Goal: Task Accomplishment & Management: Manage account settings

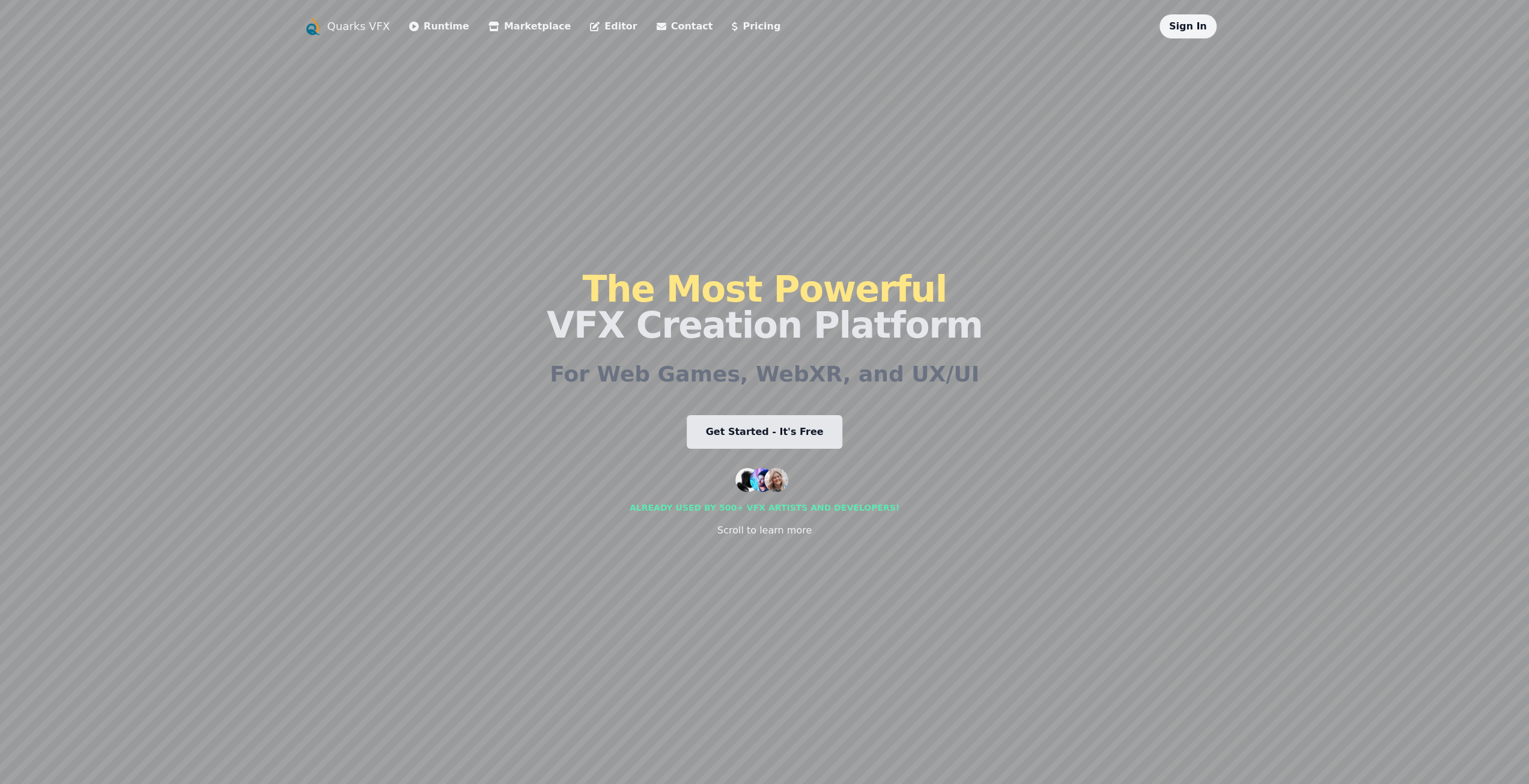
click at [1190, 31] on link "Sign In" at bounding box center [1188, 26] width 38 height 12
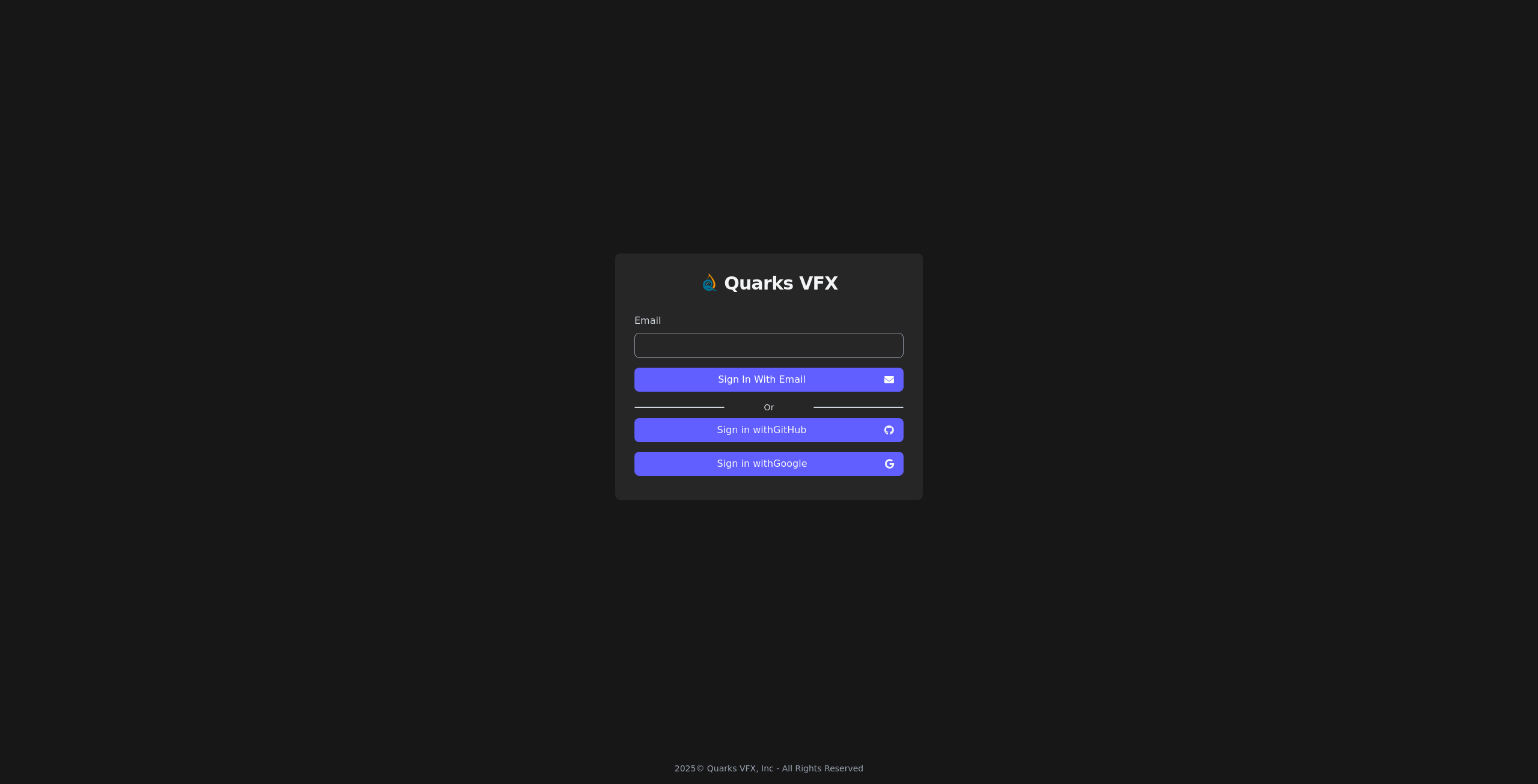
click at [778, 462] on span "Sign in with Google" at bounding box center [762, 464] width 236 height 14
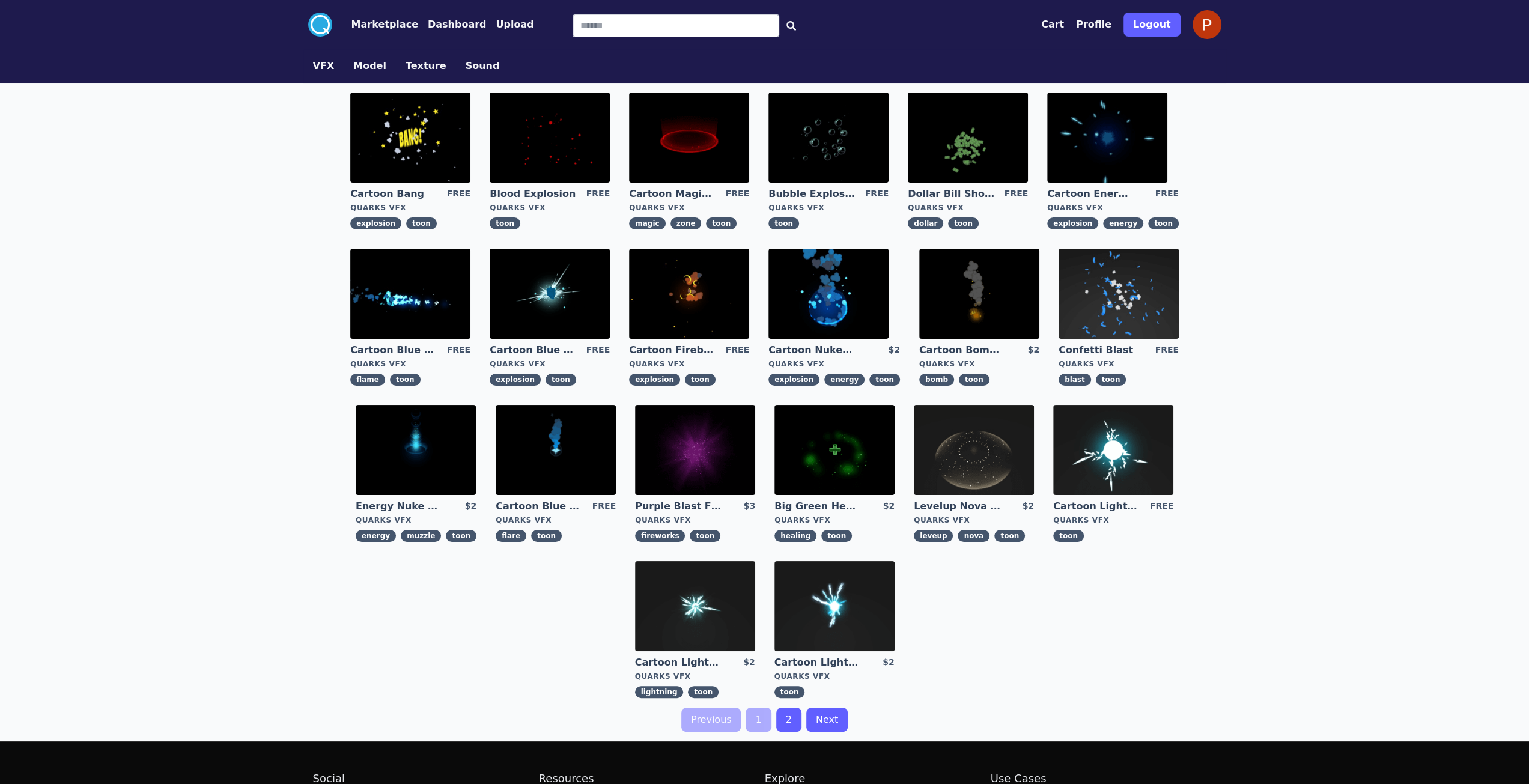
click at [1212, 28] on img at bounding box center [1207, 25] width 29 height 29
click at [1210, 19] on img at bounding box center [1207, 25] width 29 height 29
click at [1112, 25] on button "Profile" at bounding box center [1093, 25] width 36 height 14
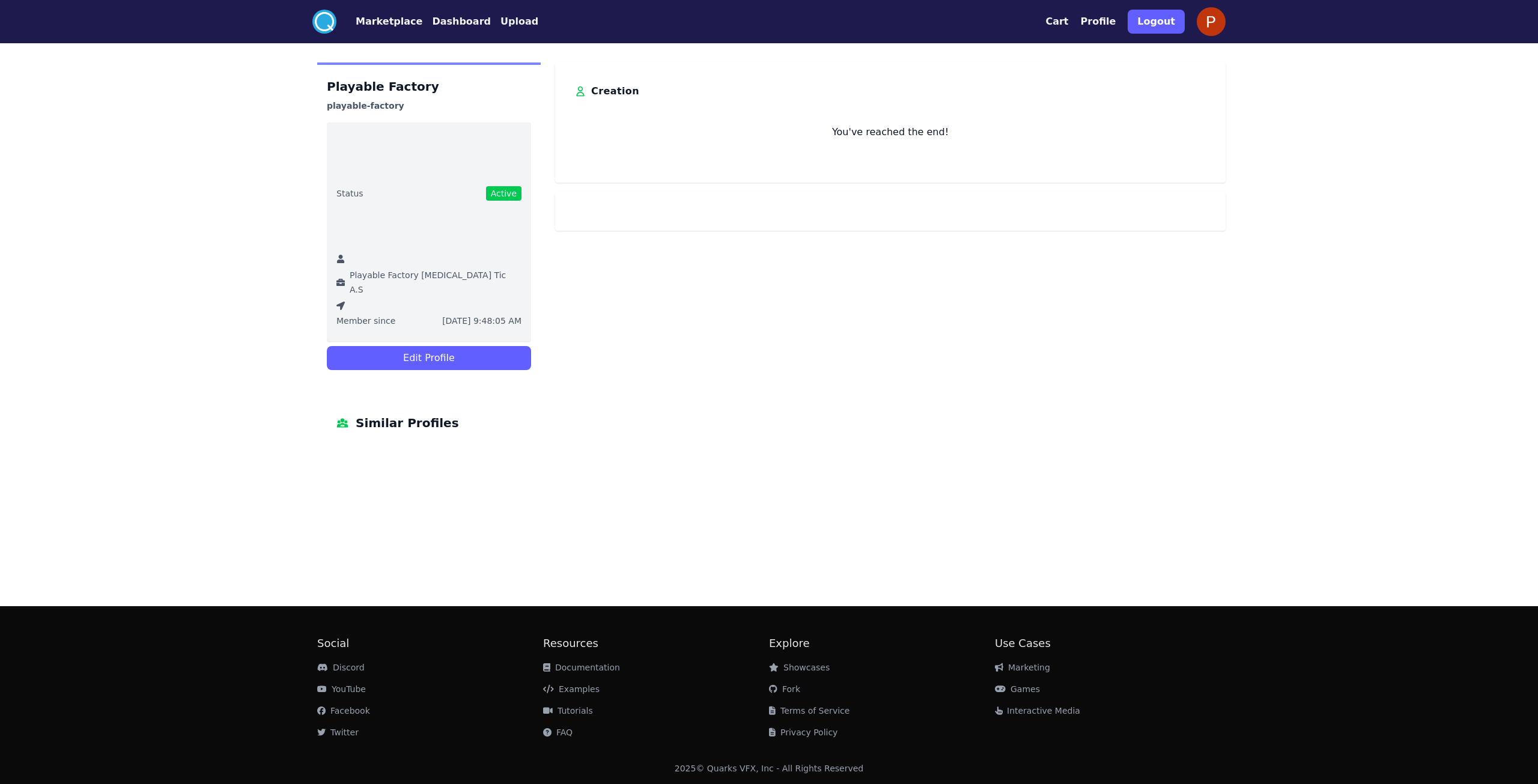
click at [1101, 20] on button "Profile" at bounding box center [1098, 22] width 36 height 14
click at [1068, 25] on button "Cart" at bounding box center [1057, 22] width 23 height 14
click at [1068, 22] on button "Cart" at bounding box center [1057, 22] width 23 height 14
click at [1102, 19] on button "Profile" at bounding box center [1098, 22] width 36 height 14
click at [1210, 20] on img at bounding box center [1212, 22] width 29 height 29
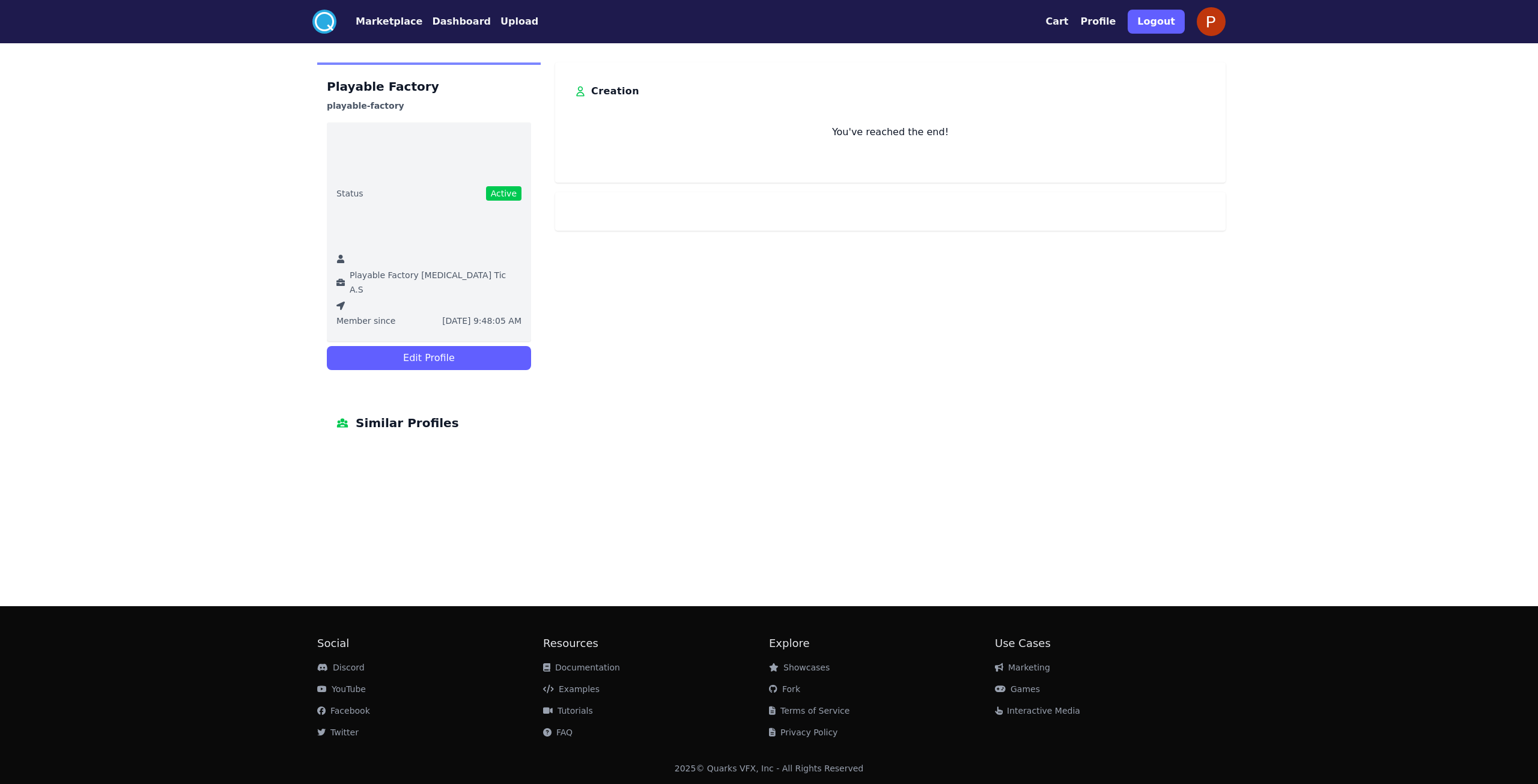
click at [1155, 27] on button "Logout" at bounding box center [1156, 21] width 57 height 24
